Goal: Find contact information: Find contact information

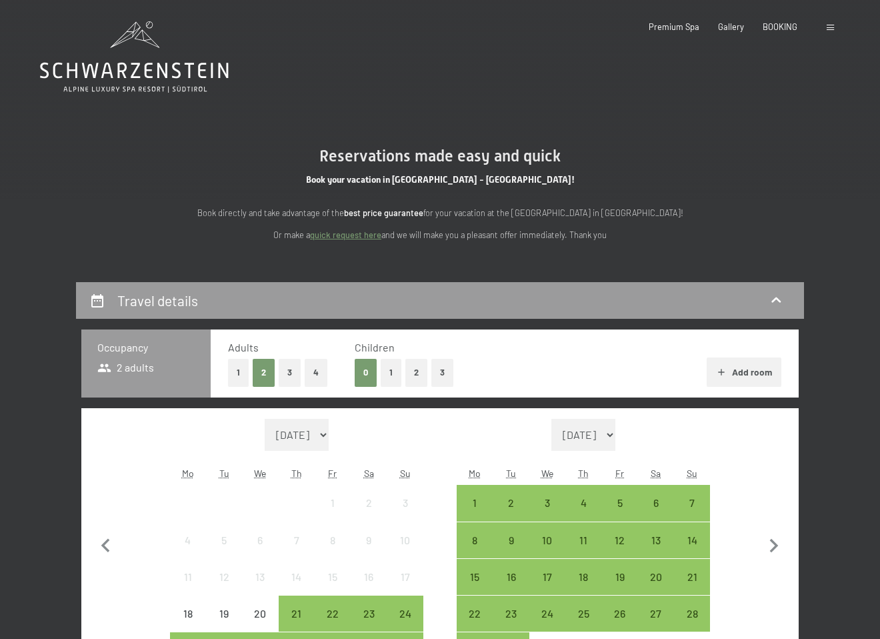
drag, startPoint x: 322, startPoint y: 88, endPoint x: 80, endPoint y: 94, distance: 242.1
drag, startPoint x: 310, startPoint y: 87, endPoint x: 106, endPoint y: 85, distance: 204.1
drag, startPoint x: 333, startPoint y: 155, endPoint x: 194, endPoint y: 104, distance: 147.9
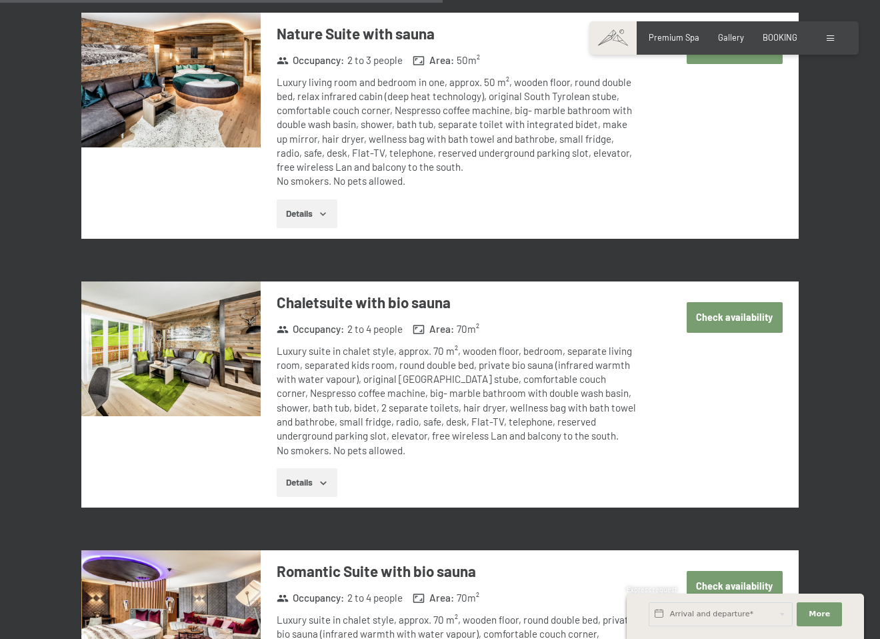
scroll to position [4377, 0]
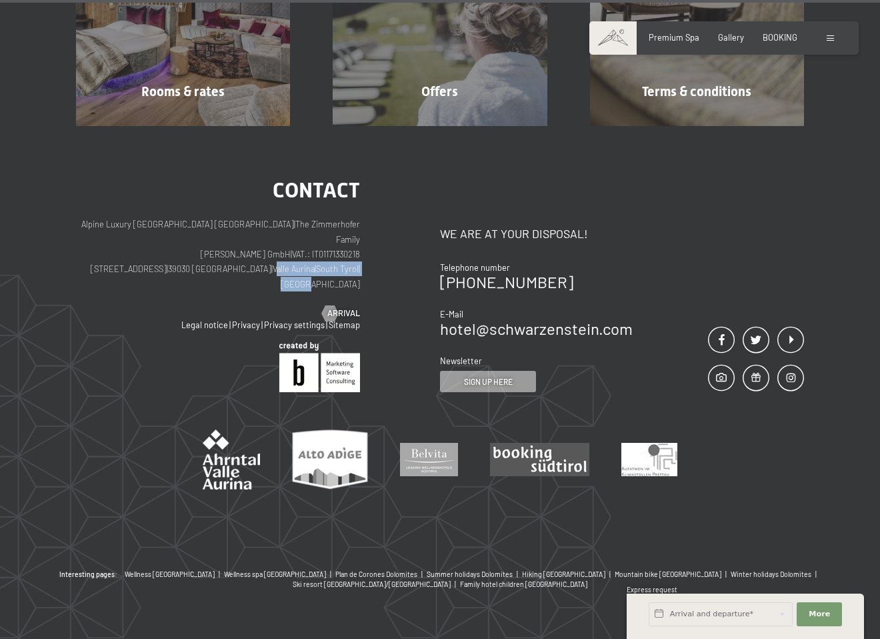
drag, startPoint x: 251, startPoint y: 250, endPoint x: 385, endPoint y: 250, distance: 134.0
click at [385, 250] on div "Contact Alpine Luxury [GEOGRAPHIC_DATA] SCHWARZENSTEIN | The Zimmerhofer Family…" at bounding box center [258, 285] width 364 height 213
drag, startPoint x: 138, startPoint y: 249, endPoint x: 397, endPoint y: 249, distance: 258.7
click at [397, 249] on div "Contact Alpine Luxury [GEOGRAPHIC_DATA] SCHWARZENSTEIN | The Zimmerhofer Family…" at bounding box center [258, 285] width 364 height 213
copy p "[STREET_ADDRESS] | [PERSON_NAME][GEOGRAPHIC_DATA] | [GEOGRAPHIC_DATA] | [GEOGRA…"
